Goal: Communication & Community: Answer question/provide support

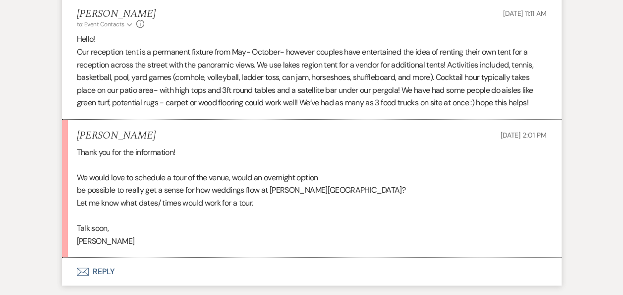
click at [111, 257] on button "Envelope Reply" at bounding box center [312, 271] width 500 height 28
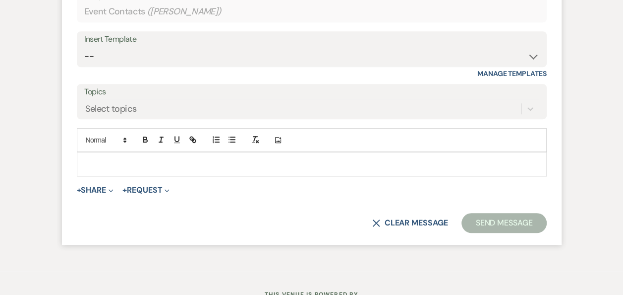
scroll to position [2291, 0]
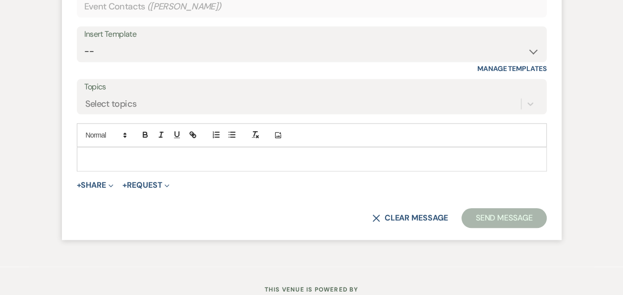
click at [136, 153] on p at bounding box center [312, 158] width 454 height 11
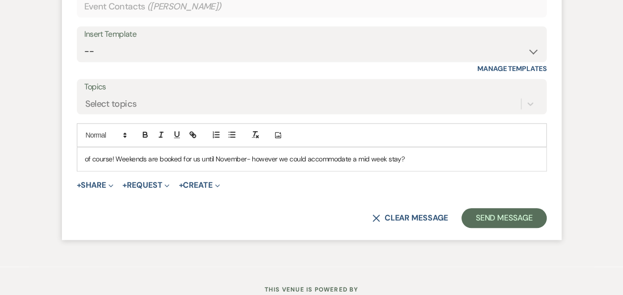
click at [428, 153] on p "of course! Weekends are booked for us until November- however we could accommod…" at bounding box center [312, 158] width 454 height 11
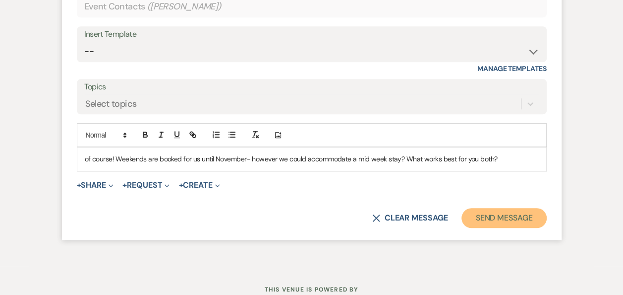
click at [520, 208] on button "Send Message" at bounding box center [504, 218] width 85 height 20
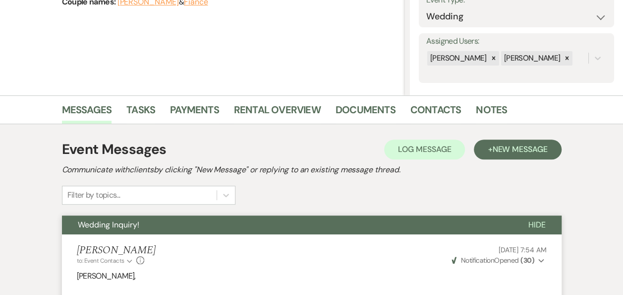
scroll to position [0, 0]
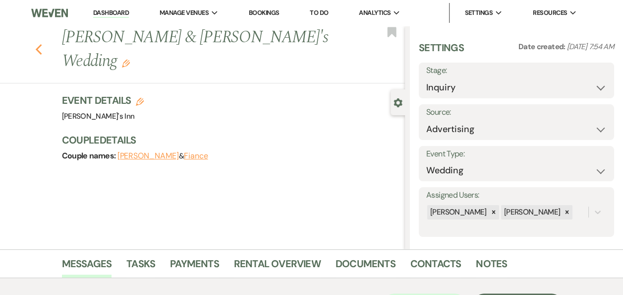
click at [42, 44] on use "button" at bounding box center [38, 49] width 6 height 11
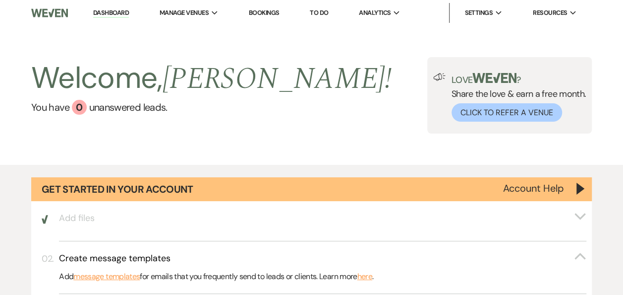
click at [98, 4] on li "Dashboard" at bounding box center [111, 13] width 46 height 20
click at [102, 7] on li "Dashboard" at bounding box center [111, 13] width 46 height 20
click at [113, 23] on li "Dashboard" at bounding box center [111, 13] width 46 height 20
click at [111, 14] on link "Dashboard" at bounding box center [111, 12] width 36 height 9
